Goal: Transaction & Acquisition: Purchase product/service

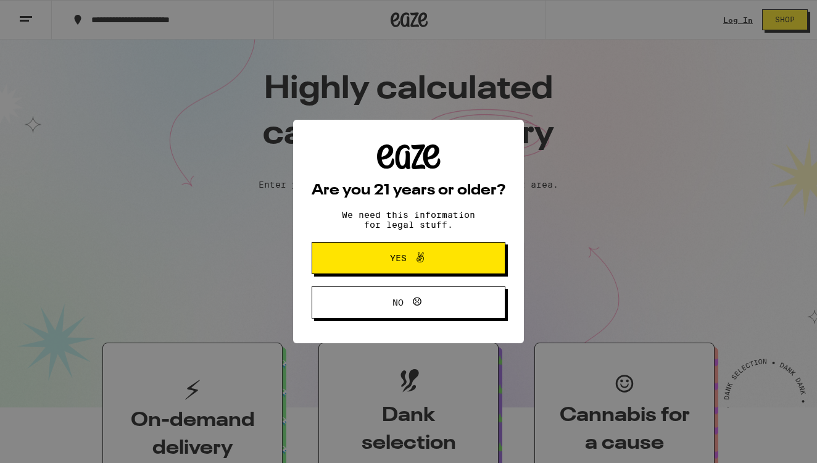
click at [359, 254] on button "Yes" at bounding box center [409, 258] width 194 height 32
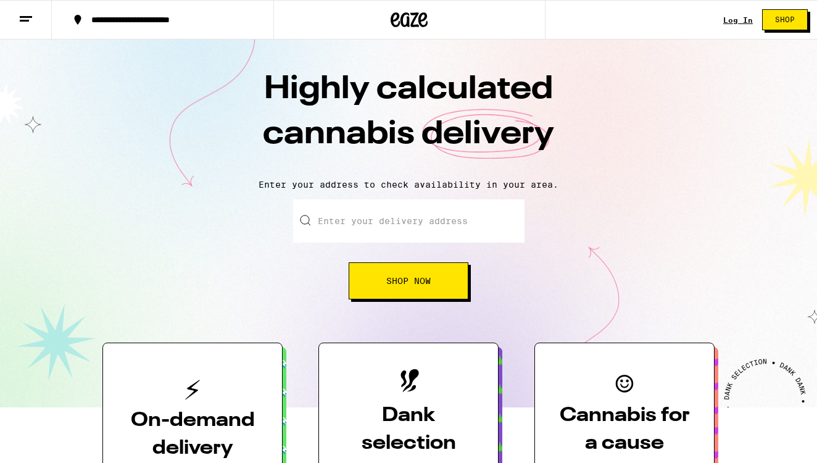
click at [27, 17] on line at bounding box center [26, 17] width 12 height 0
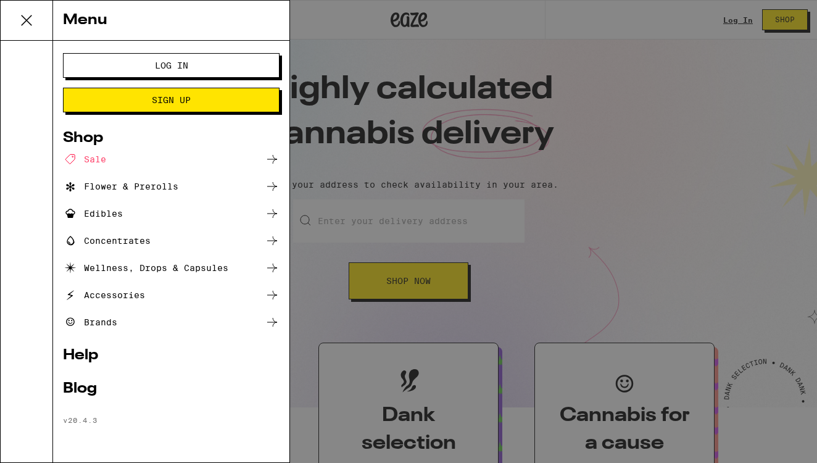
click at [156, 67] on span "Log In" at bounding box center [171, 65] width 33 height 9
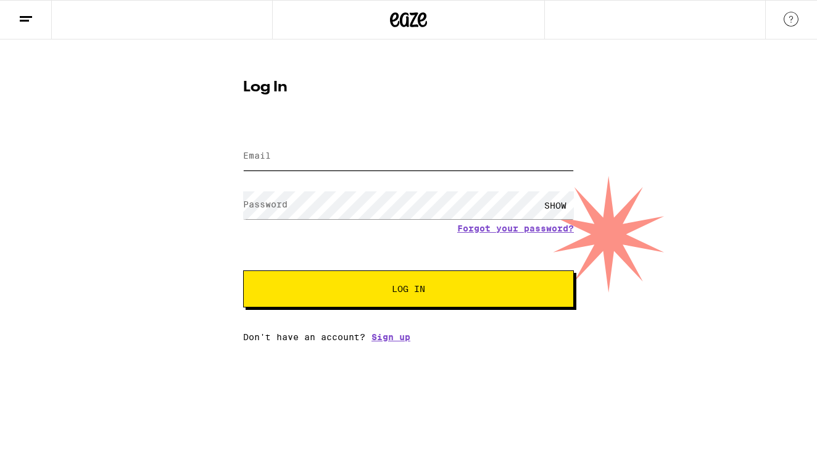
type input "[EMAIL_ADDRESS][DOMAIN_NAME]"
click at [328, 296] on button "Log In" at bounding box center [408, 288] width 331 height 37
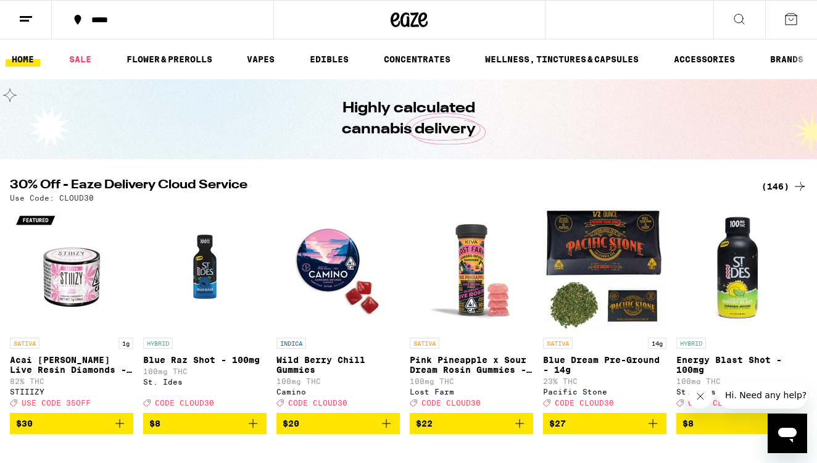
click at [739, 23] on icon at bounding box center [739, 19] width 15 height 15
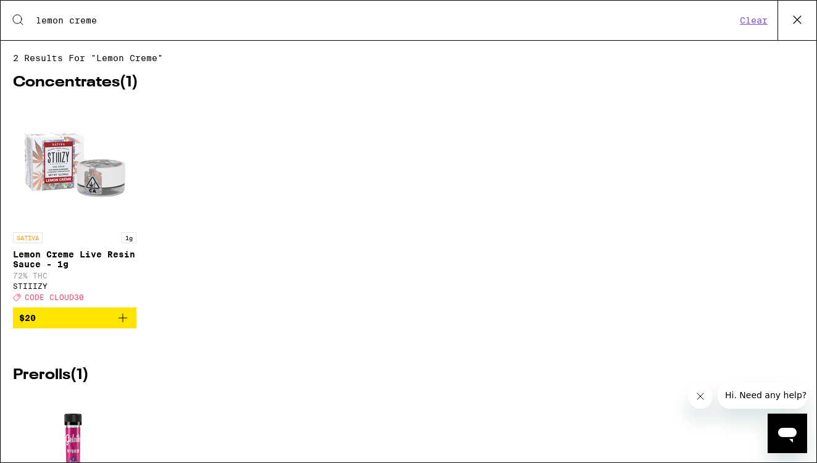
type input "lemon creme"
click at [124, 325] on icon "Add to bag" at bounding box center [122, 317] width 15 height 15
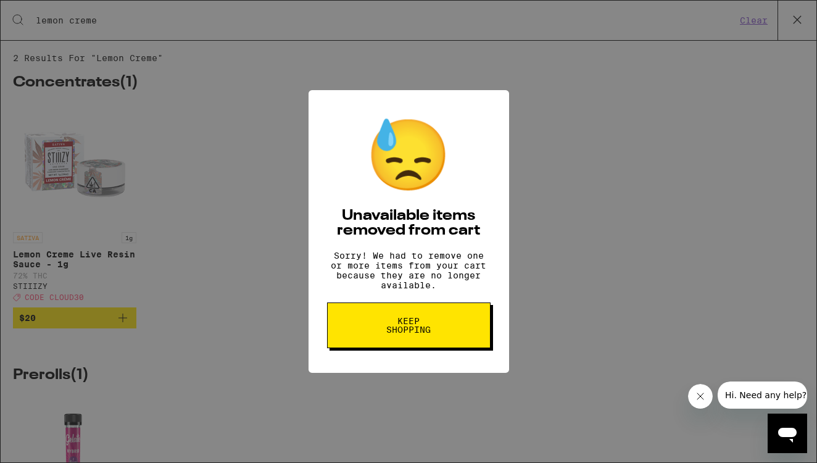
click at [410, 334] on span "Keep Shopping" at bounding box center [409, 325] width 64 height 17
